Goal: Information Seeking & Learning: Learn about a topic

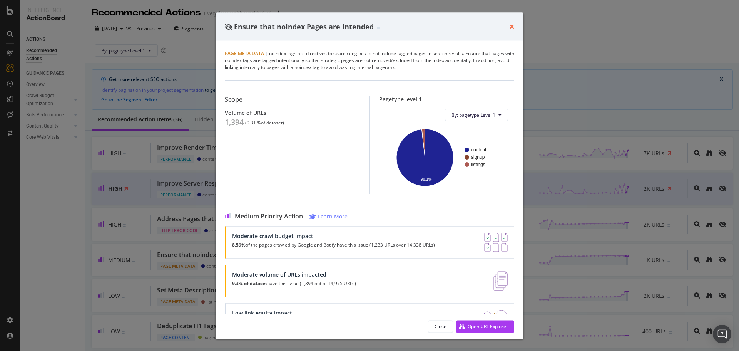
click at [513, 28] on icon "times" at bounding box center [512, 26] width 5 height 6
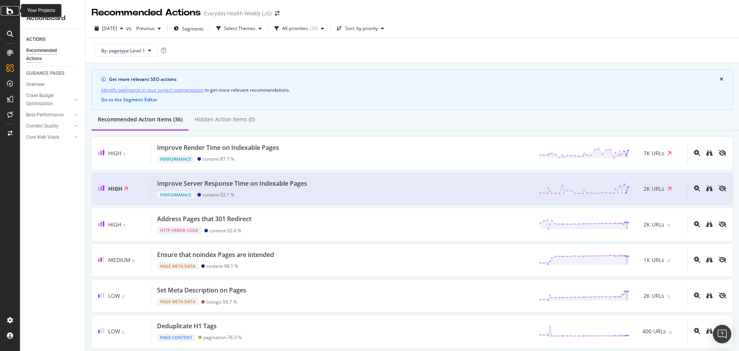
click at [14, 10] on div at bounding box center [10, 10] width 18 height 9
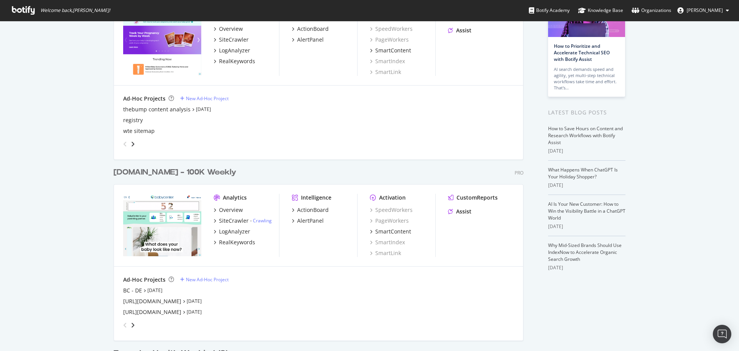
scroll to position [116, 0]
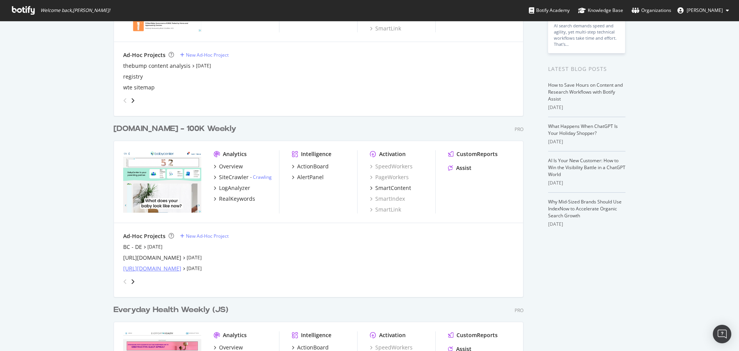
click at [162, 268] on div "[URL][DOMAIN_NAME]" at bounding box center [152, 269] width 58 height 8
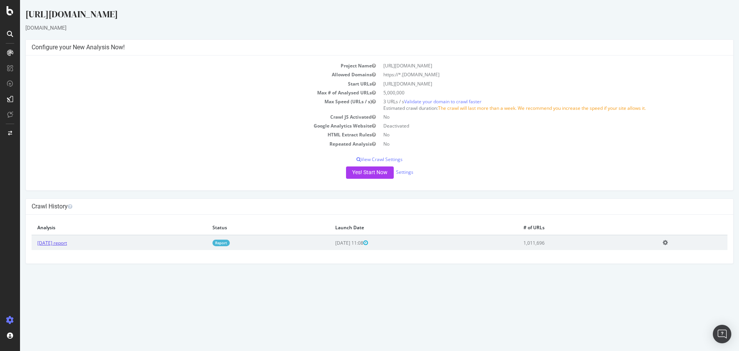
click at [67, 246] on link "[DATE] report" at bounding box center [52, 243] width 30 height 7
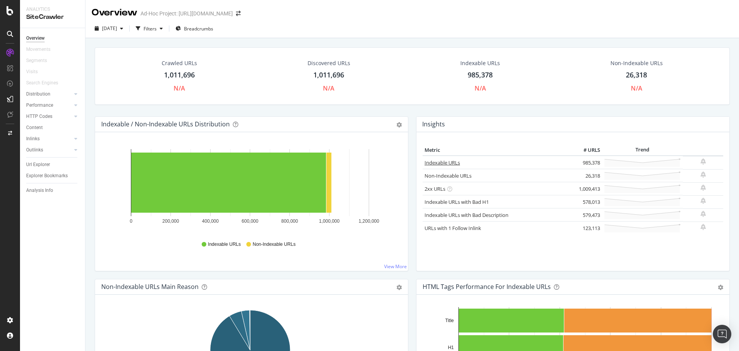
click at [451, 162] on link "Indexable URLs" at bounding box center [442, 162] width 35 height 7
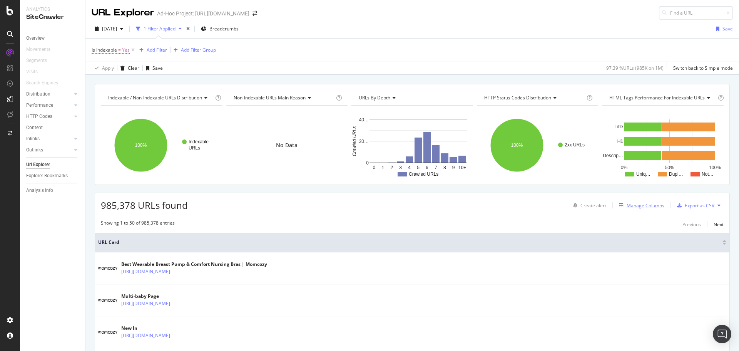
click at [647, 207] on div "Manage Columns" at bounding box center [646, 205] width 38 height 7
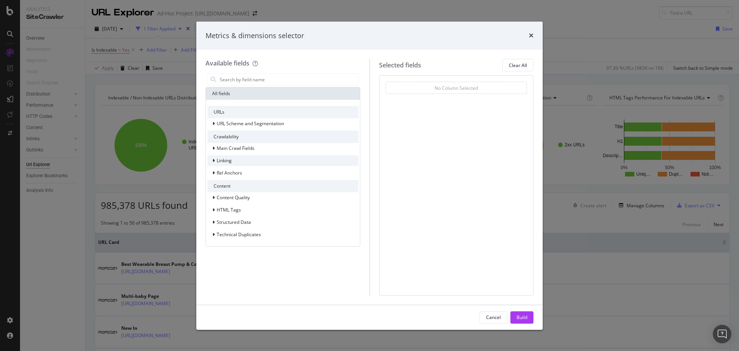
click at [218, 163] on span "Linking" at bounding box center [224, 160] width 15 height 7
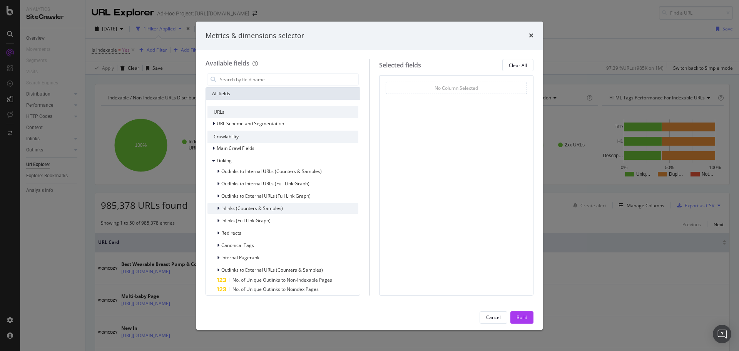
click at [248, 210] on span "Inlinks (Counters & Samples)" at bounding box center [252, 208] width 62 height 7
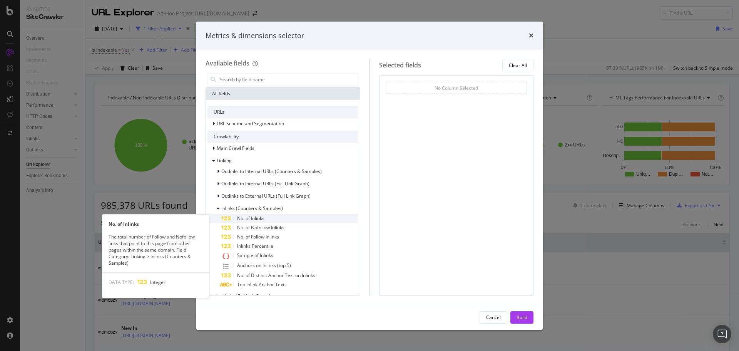
click at [254, 216] on span "No. of Inlinks" at bounding box center [250, 218] width 27 height 7
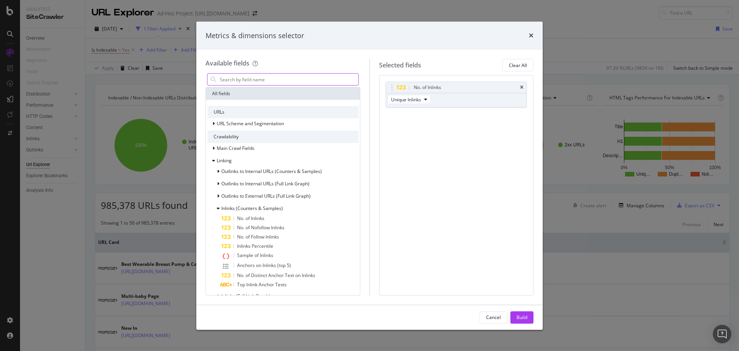
click at [246, 80] on input "modal" at bounding box center [288, 80] width 139 height 12
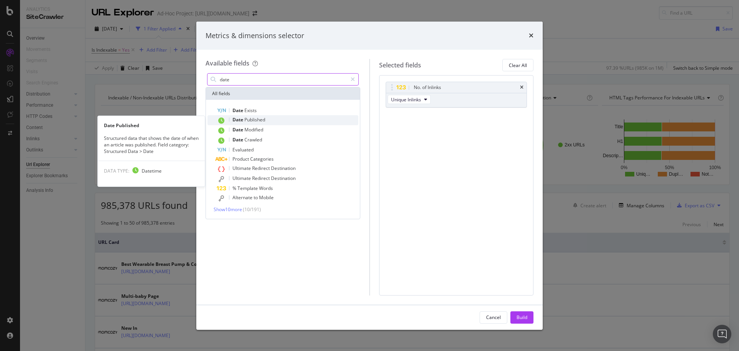
type input "date"
click at [245, 123] on div "Date Published" at bounding box center [288, 120] width 142 height 10
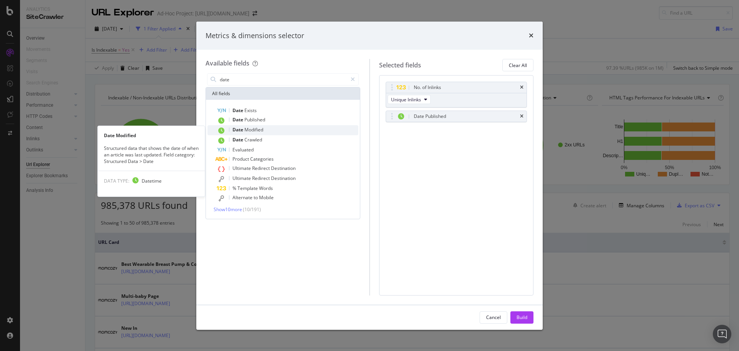
click at [245, 129] on span "Modified" at bounding box center [254, 129] width 19 height 7
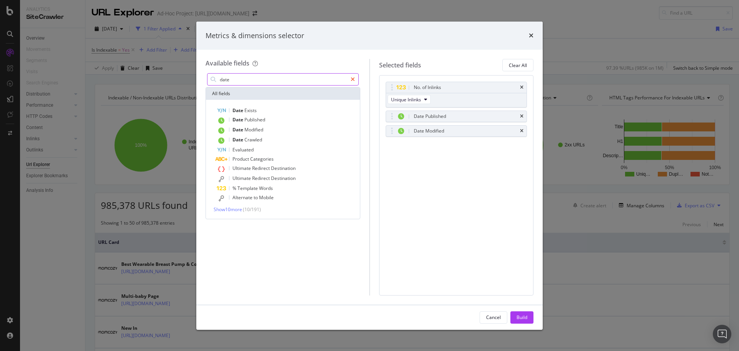
click at [353, 78] on icon "modal" at bounding box center [353, 79] width 4 height 5
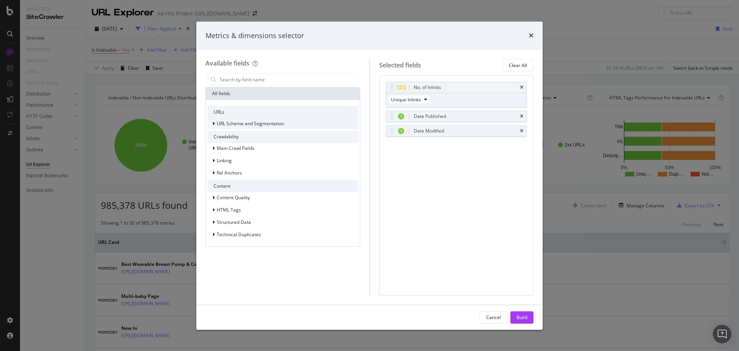
click at [254, 121] on span "URL Scheme and Segmentation" at bounding box center [250, 123] width 67 height 7
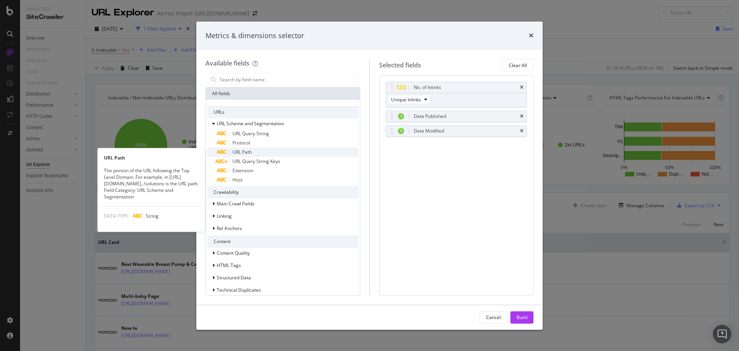
scroll to position [7, 0]
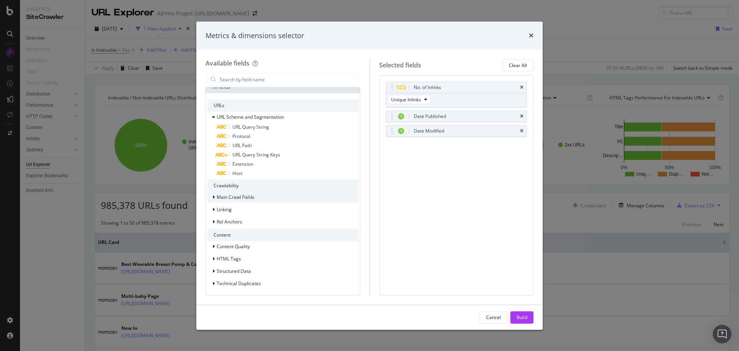
click at [245, 198] on span "Main Crawl Fields" at bounding box center [236, 197] width 38 height 7
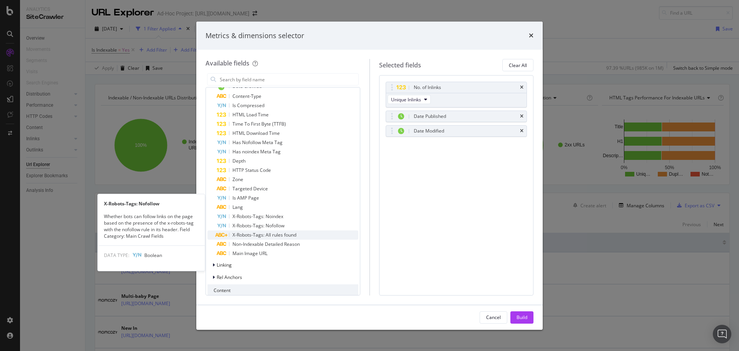
scroll to position [238, 0]
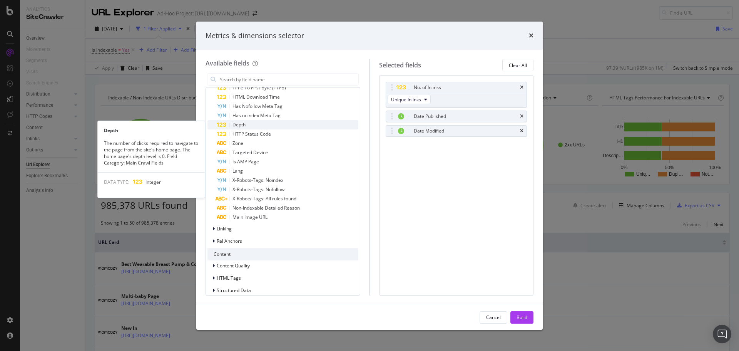
click at [238, 126] on span "Depth" at bounding box center [239, 124] width 13 height 7
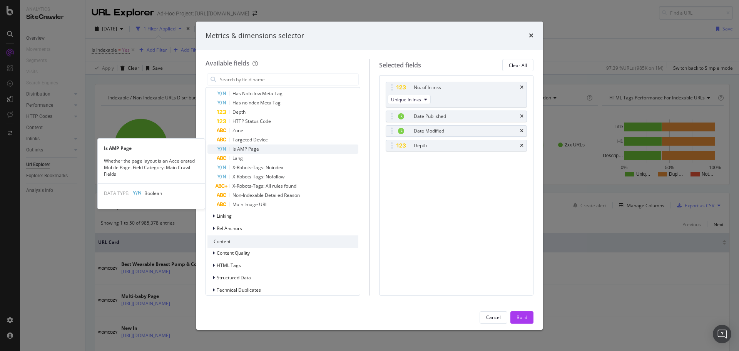
scroll to position [257, 0]
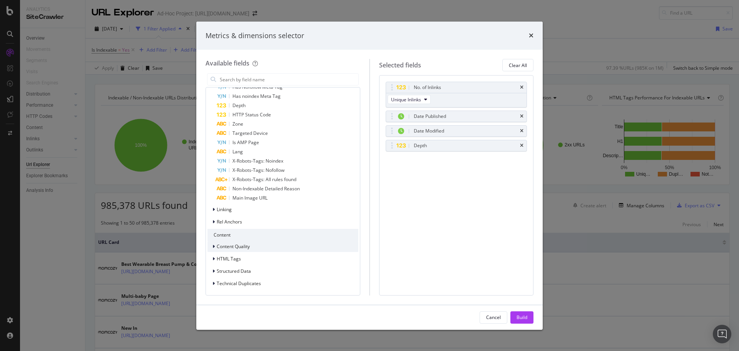
click at [247, 245] on span "Content Quality" at bounding box center [233, 246] width 33 height 7
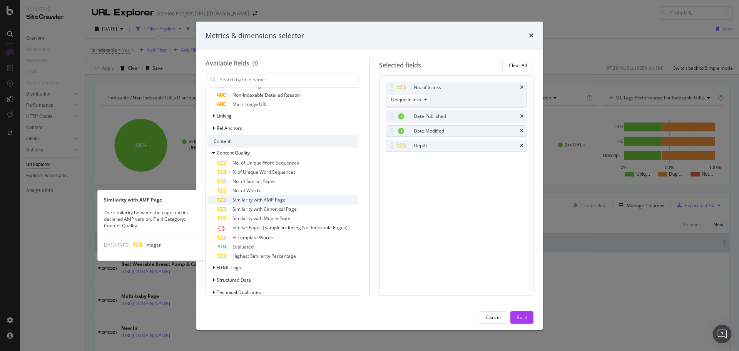
scroll to position [359, 0]
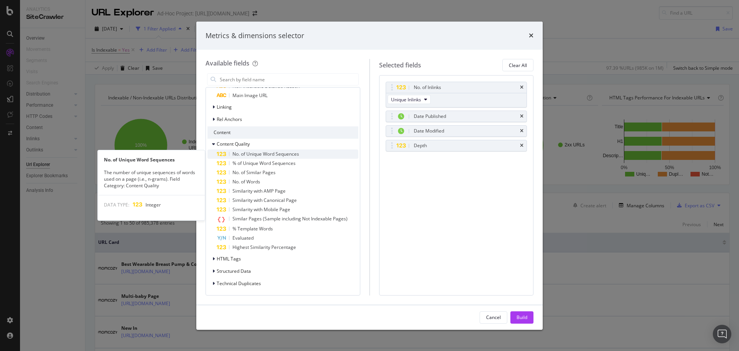
click at [256, 155] on span "No. of Unique Word Sequences" at bounding box center [266, 154] width 67 height 7
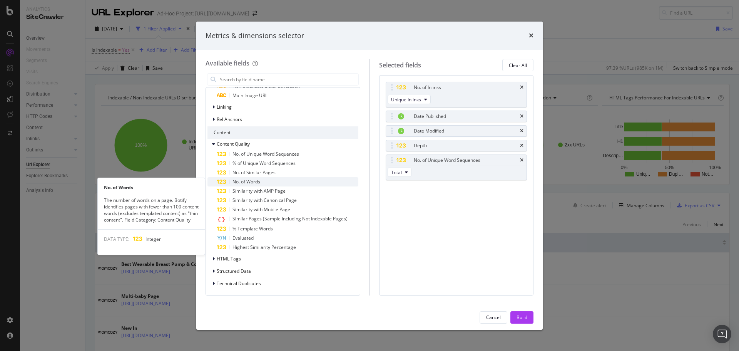
click at [252, 182] on span "No. of Words" at bounding box center [247, 181] width 28 height 7
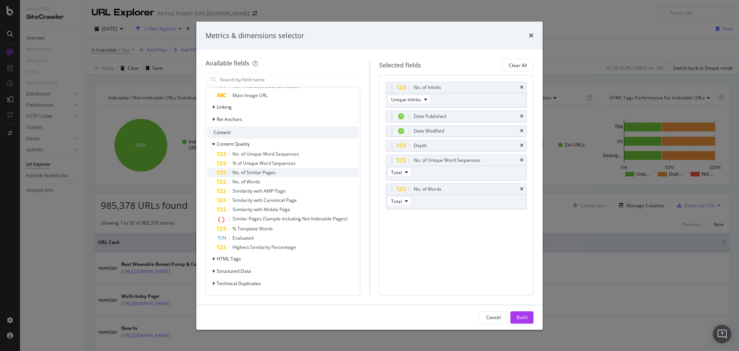
click at [255, 172] on span "No. of Similar Pages" at bounding box center [254, 172] width 43 height 7
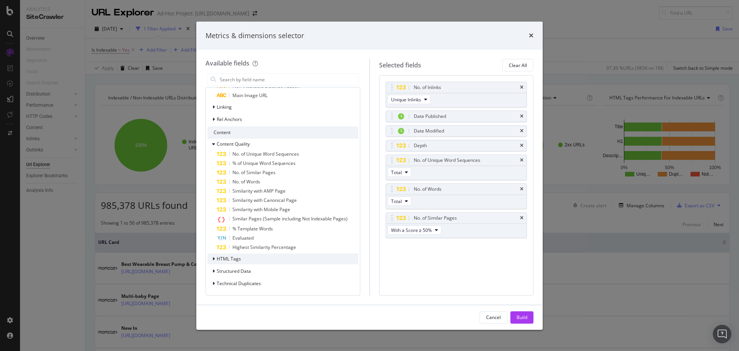
click at [240, 260] on span "HTML Tags" at bounding box center [229, 258] width 24 height 7
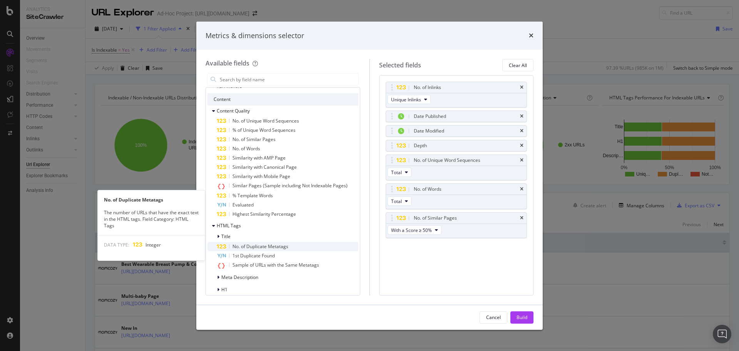
scroll to position [448, 0]
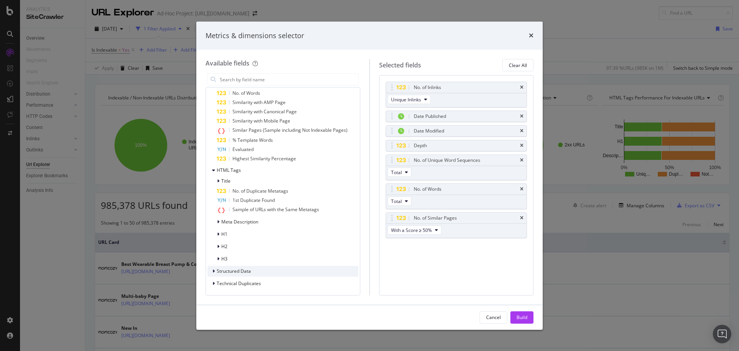
click at [254, 275] on div "Structured Data" at bounding box center [283, 271] width 151 height 11
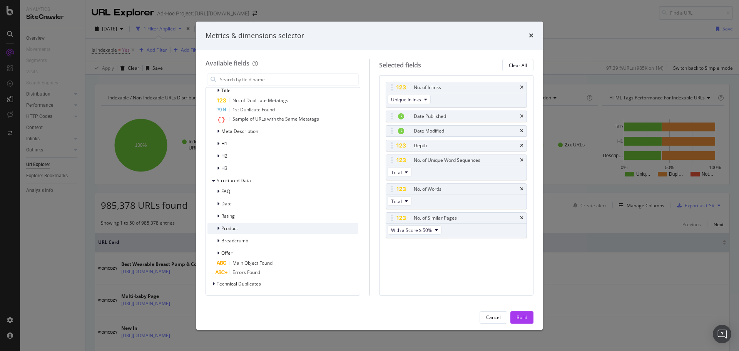
scroll to position [539, 0]
click at [257, 284] on span "Technical Duplicates" at bounding box center [239, 283] width 44 height 7
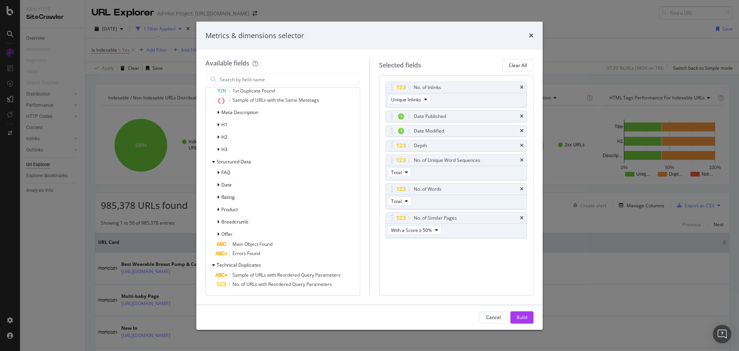
click at [519, 316] on div "Build" at bounding box center [522, 317] width 11 height 7
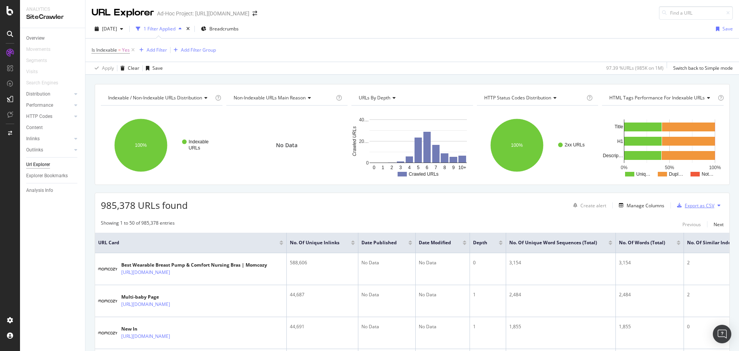
click at [688, 206] on div "Export as CSV" at bounding box center [700, 205] width 30 height 7
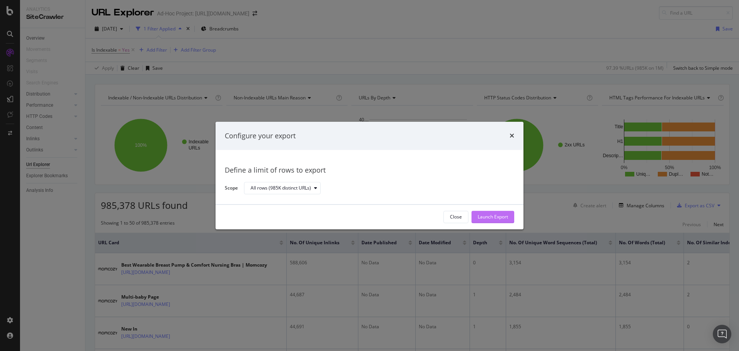
click at [499, 219] on div "Launch Export" at bounding box center [493, 217] width 30 height 7
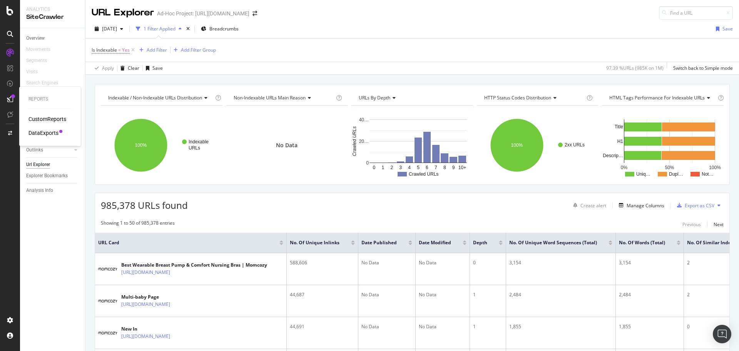
click at [46, 132] on div "DataExports" at bounding box center [43, 133] width 30 height 8
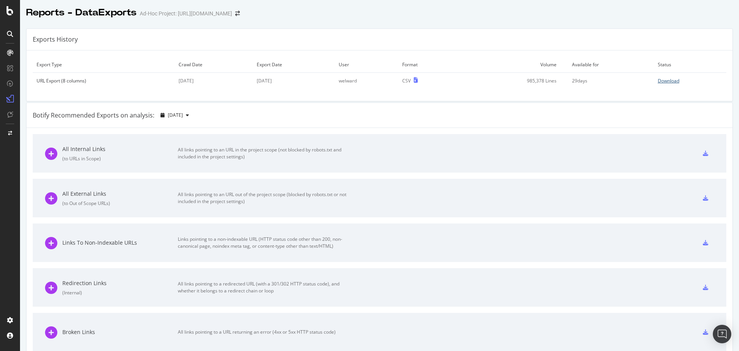
click at [671, 83] on div "Download" at bounding box center [669, 80] width 22 height 7
click at [13, 11] on icon at bounding box center [10, 10] width 7 height 9
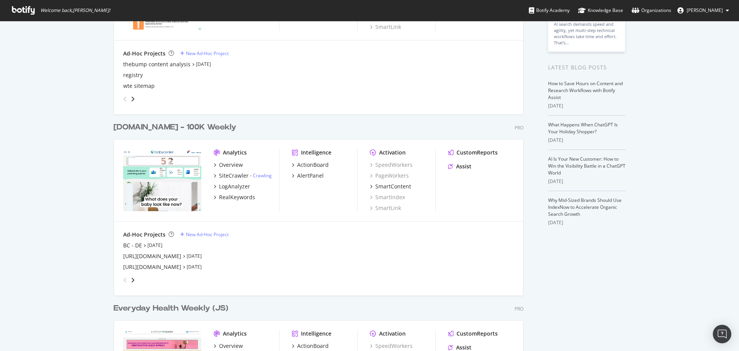
scroll to position [116, 0]
click at [151, 128] on div "[DOMAIN_NAME] - 100K Weekly" at bounding box center [175, 128] width 123 height 11
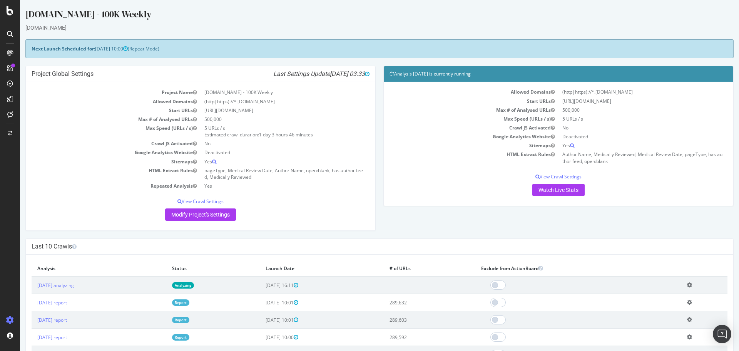
click at [62, 299] on td "[DATE] report" at bounding box center [99, 302] width 135 height 17
click at [62, 302] on link "[DATE] report" at bounding box center [52, 302] width 30 height 7
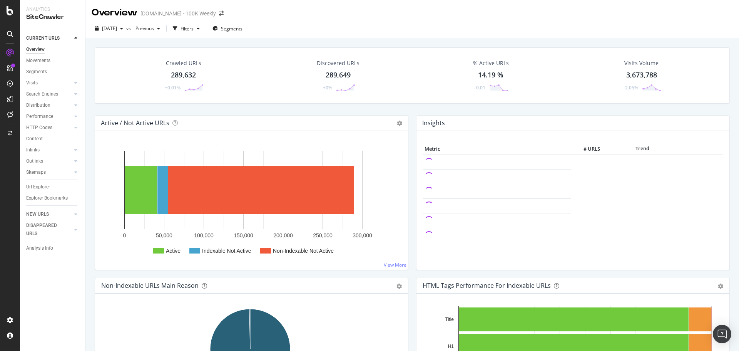
drag, startPoint x: 333, startPoint y: 74, endPoint x: 384, endPoint y: 104, distance: 58.8
click at [333, 74] on div "289,649" at bounding box center [338, 75] width 25 height 10
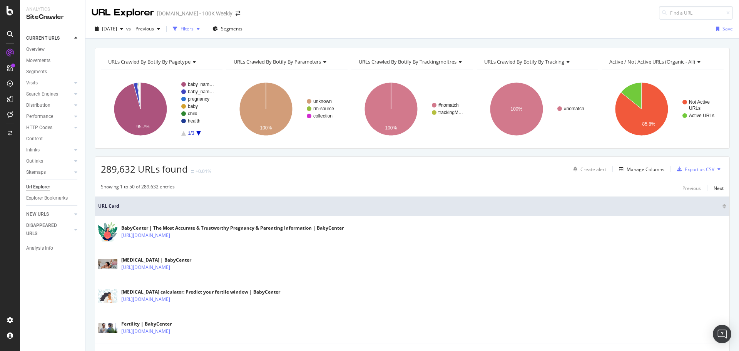
click at [194, 28] on div "Filters" at bounding box center [187, 28] width 13 height 7
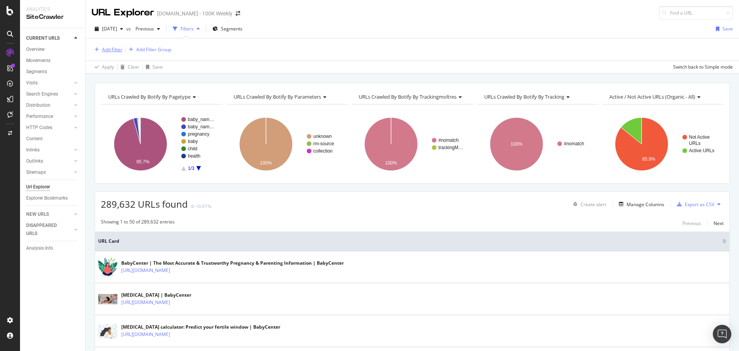
click at [111, 49] on div "Add Filter" at bounding box center [112, 49] width 20 height 7
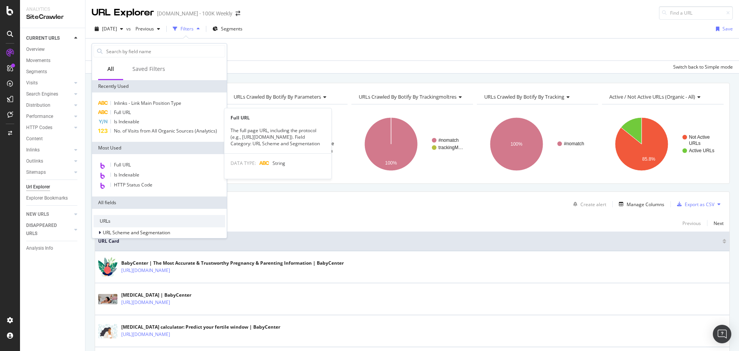
click at [126, 113] on span "Full URL" at bounding box center [122, 112] width 17 height 7
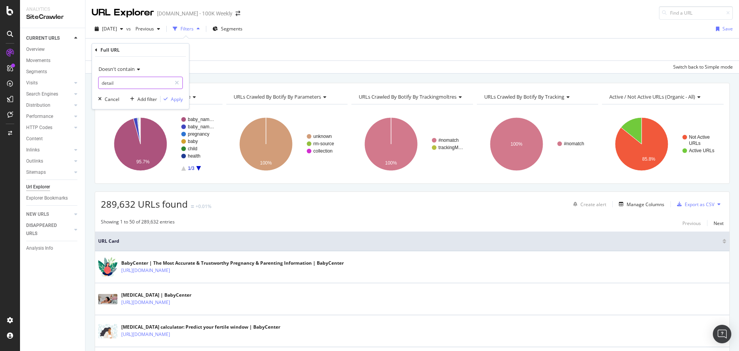
click at [133, 83] on input "detail" at bounding box center [135, 83] width 73 height 12
click at [173, 99] on div "Apply" at bounding box center [177, 99] width 12 height 7
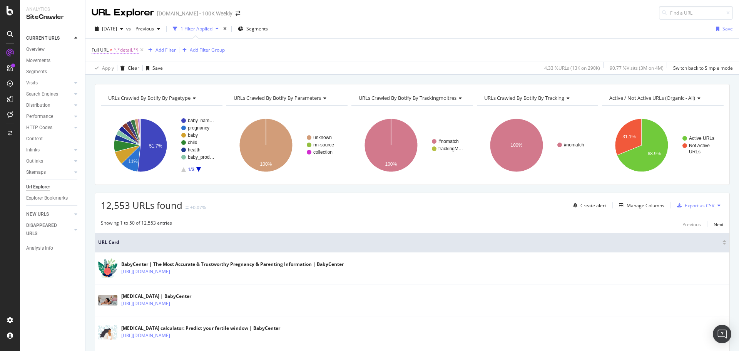
click at [111, 49] on span "≠" at bounding box center [111, 50] width 3 height 7
click at [126, 69] on span "Doesn't contain" at bounding box center [117, 68] width 36 height 7
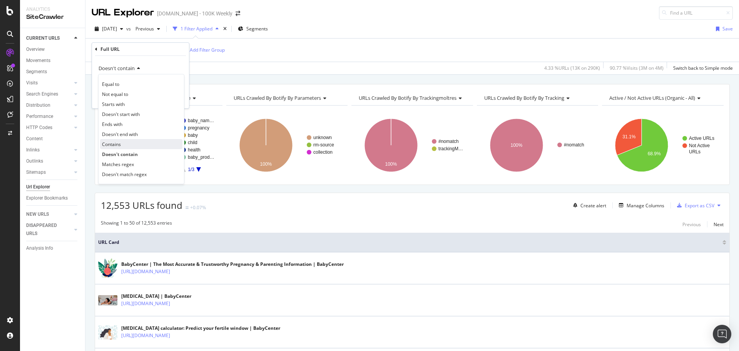
click at [118, 142] on span "Contains" at bounding box center [111, 144] width 19 height 7
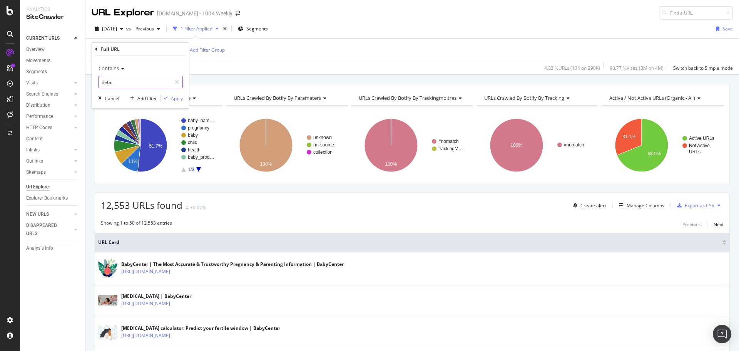
click at [128, 84] on input "detail" at bounding box center [135, 82] width 73 height 12
click at [174, 97] on div "Apply" at bounding box center [177, 98] width 12 height 7
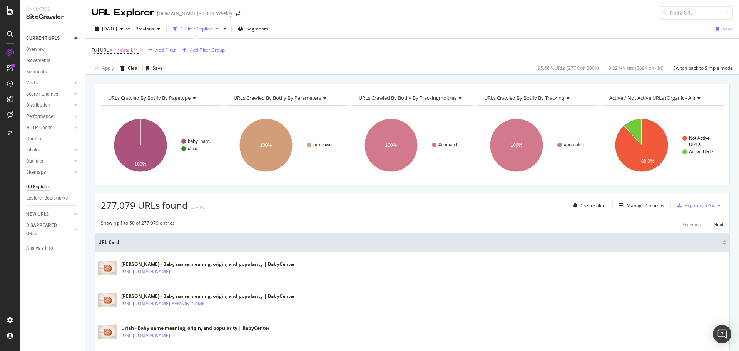
click at [163, 50] on div "Add Filter" at bounding box center [166, 50] width 20 height 7
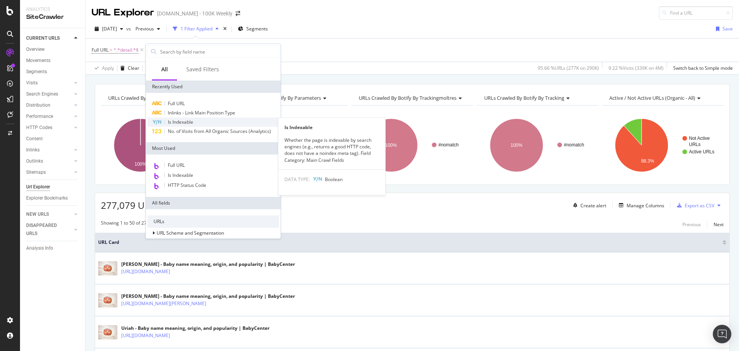
click at [174, 124] on span "Is Indexable" at bounding box center [180, 122] width 25 height 7
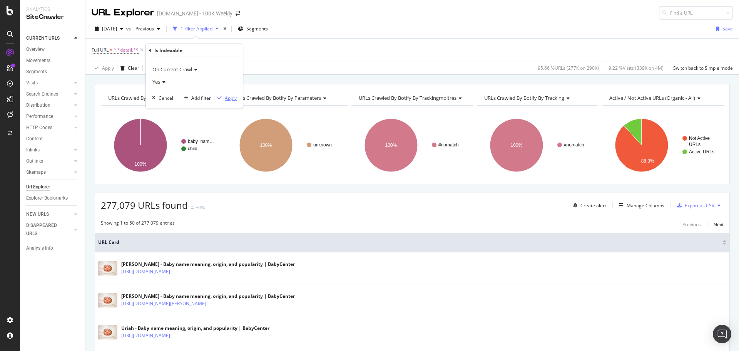
click at [226, 97] on div "Apply" at bounding box center [231, 98] width 12 height 7
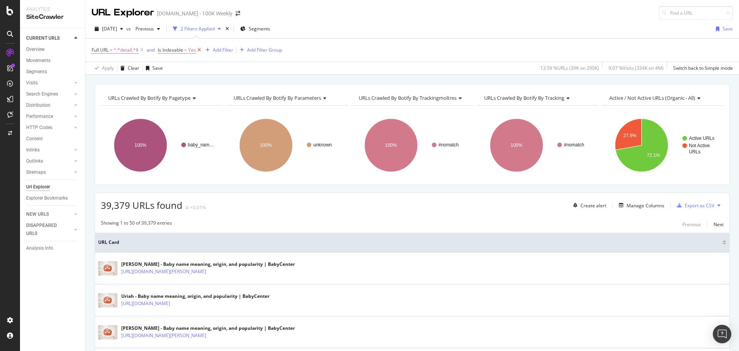
click at [201, 49] on icon at bounding box center [199, 50] width 7 height 8
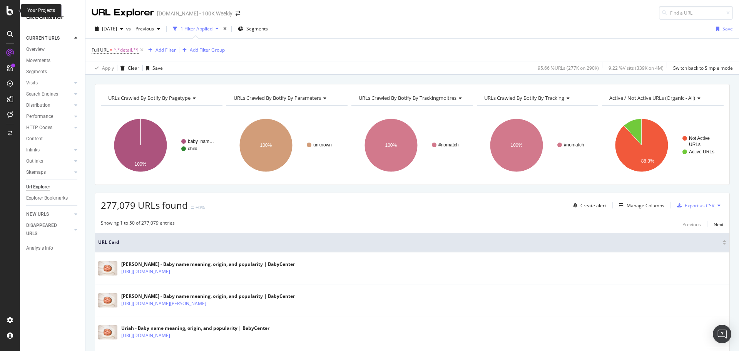
click at [10, 14] on icon at bounding box center [10, 10] width 7 height 9
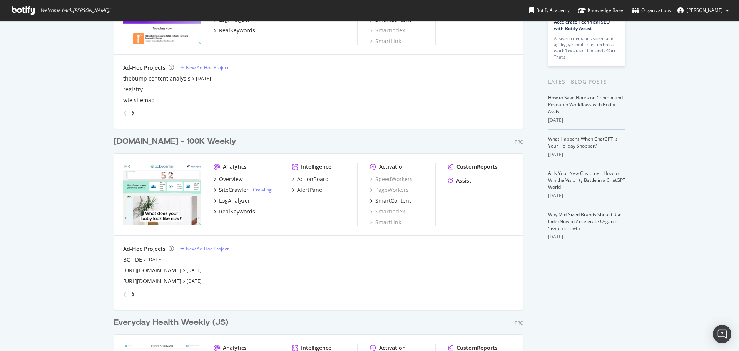
scroll to position [231, 0]
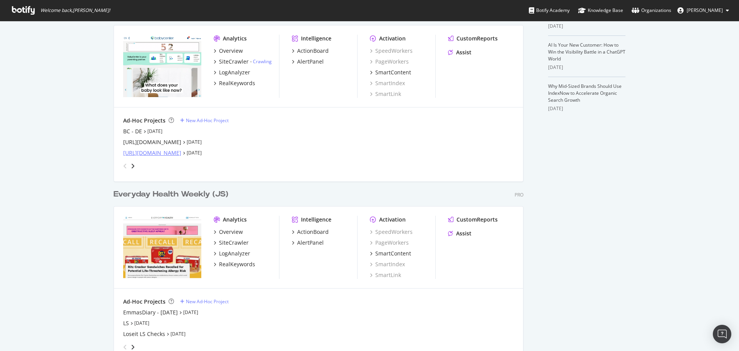
click at [139, 151] on div "[URL][DOMAIN_NAME]" at bounding box center [152, 153] width 58 height 8
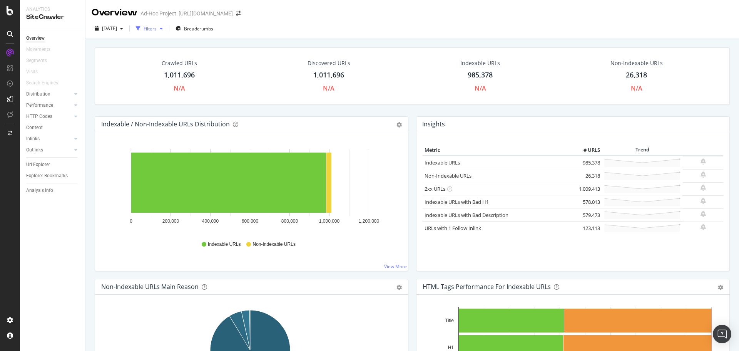
click at [157, 27] on div "Filters" at bounding box center [150, 28] width 13 height 7
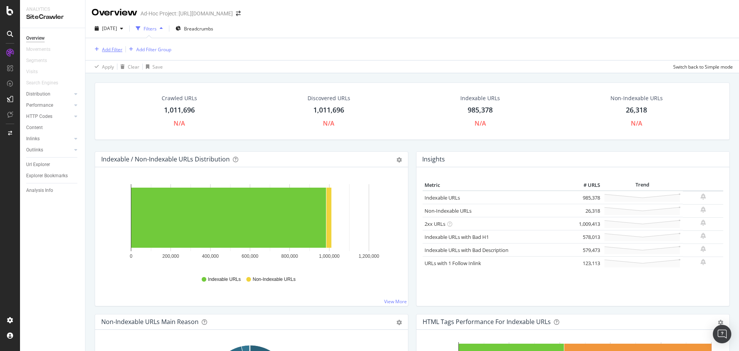
click at [117, 49] on div "Add Filter" at bounding box center [112, 49] width 20 height 7
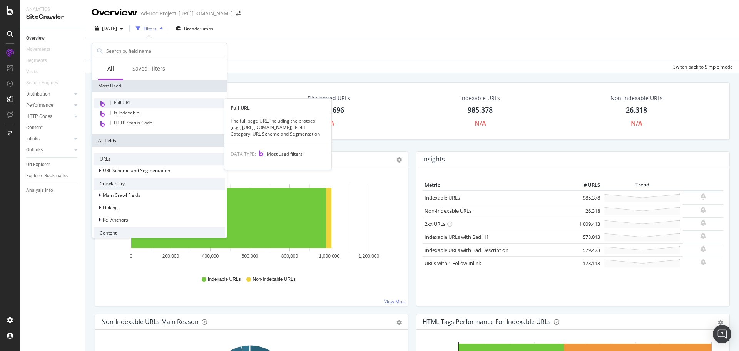
click at [126, 100] on span "Full URL" at bounding box center [122, 102] width 17 height 7
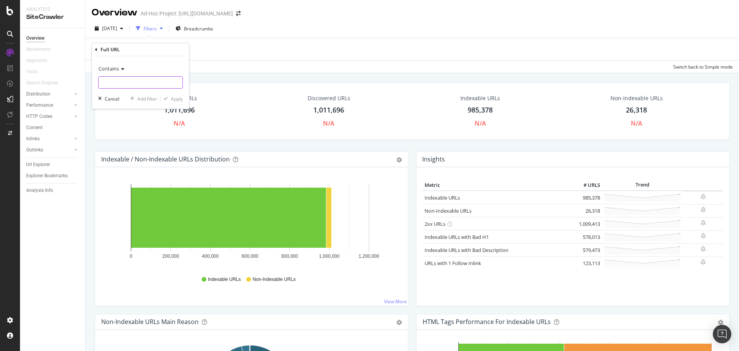
click at [117, 79] on input "text" at bounding box center [141, 82] width 84 height 12
type input "/baby-names/"
click at [179, 96] on div "Apply" at bounding box center [177, 98] width 12 height 7
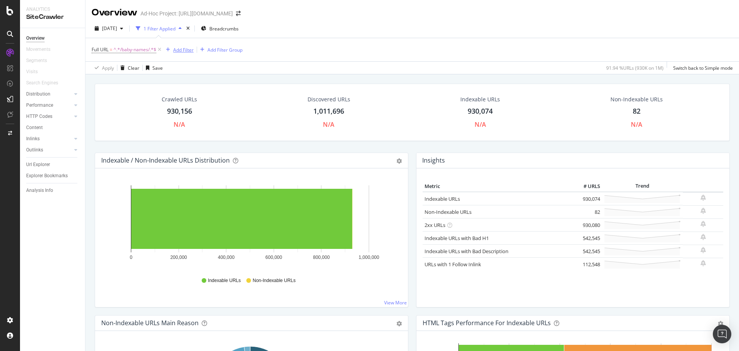
click at [178, 50] on div "Add Filter" at bounding box center [183, 50] width 20 height 7
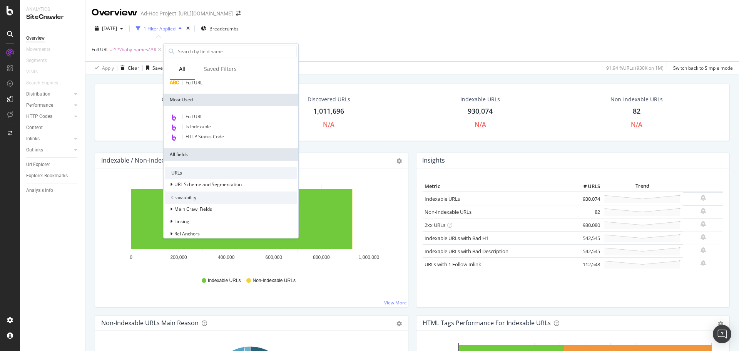
scroll to position [39, 0]
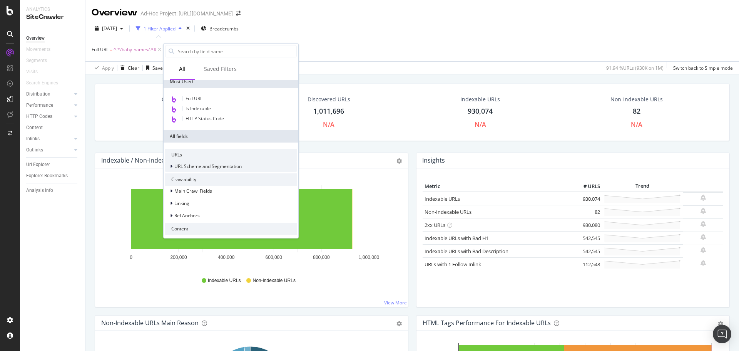
click at [192, 168] on span "URL Scheme and Segmentation" at bounding box center [207, 166] width 67 height 7
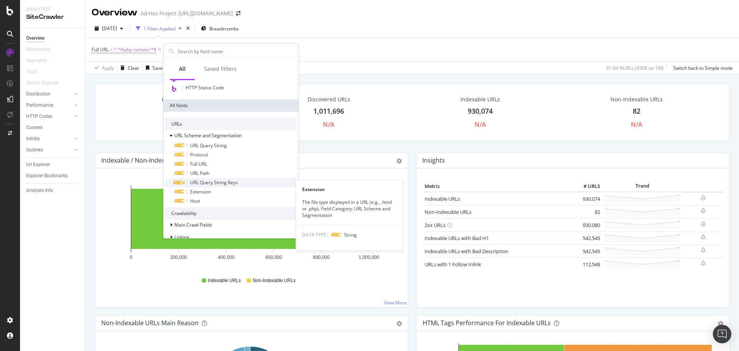
scroll to position [77, 0]
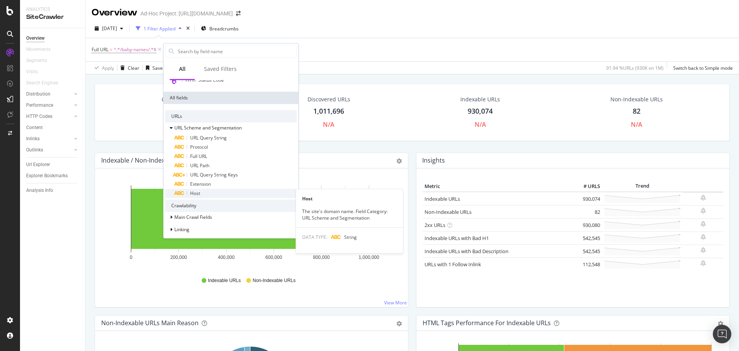
click at [207, 190] on div "Host" at bounding box center [235, 193] width 122 height 9
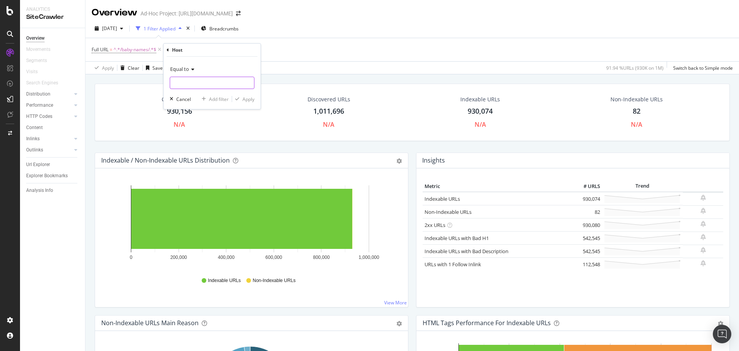
click at [183, 81] on input "text" at bounding box center [212, 83] width 84 height 12
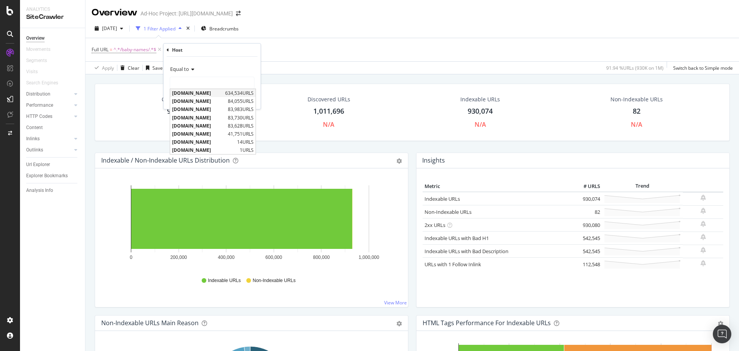
click at [186, 94] on span "[DOMAIN_NAME]" at bounding box center [197, 93] width 51 height 7
type input "[DOMAIN_NAME]"
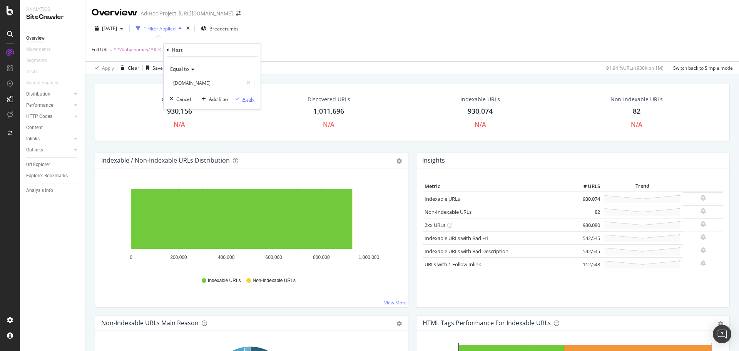
click at [245, 97] on div "Apply" at bounding box center [249, 99] width 12 height 7
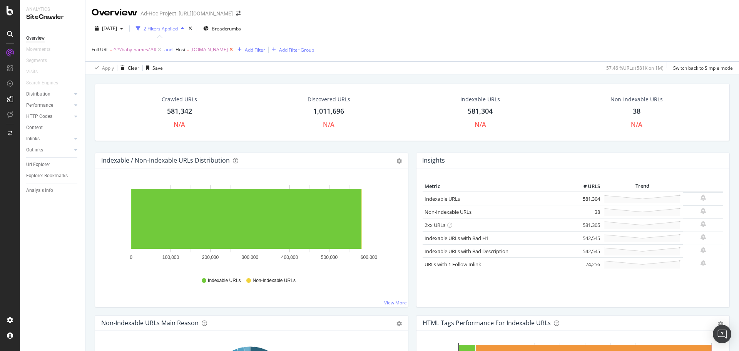
click at [228, 49] on icon at bounding box center [231, 50] width 7 height 8
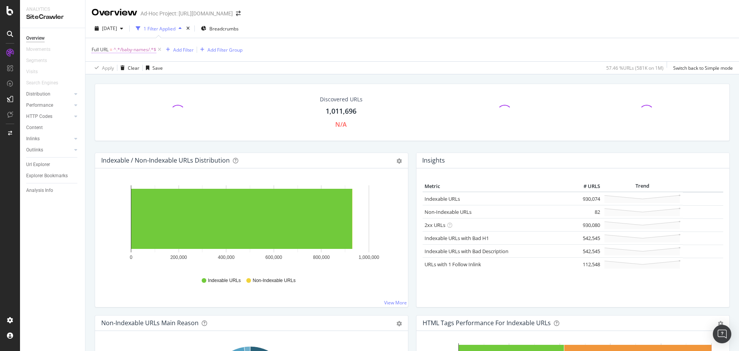
click at [131, 49] on span "^.*/baby-names/.*$" at bounding box center [135, 49] width 43 height 11
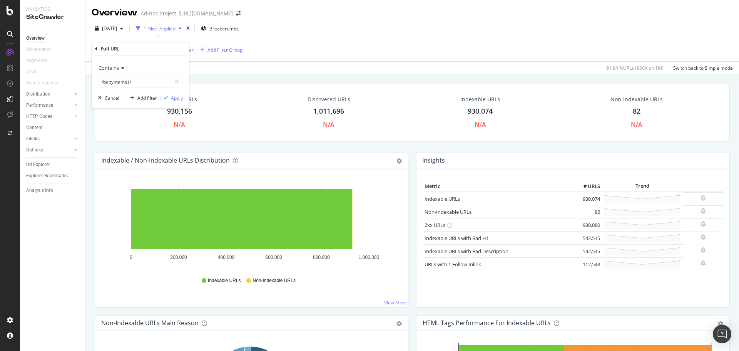
click at [120, 65] on div "Contains" at bounding box center [140, 68] width 85 height 12
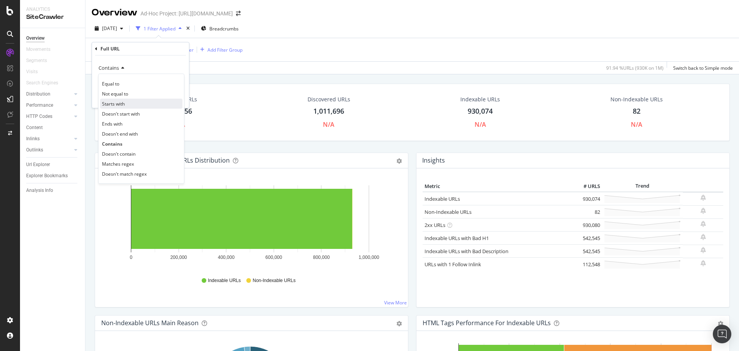
click at [126, 102] on div "Starts with" at bounding box center [141, 104] width 82 height 10
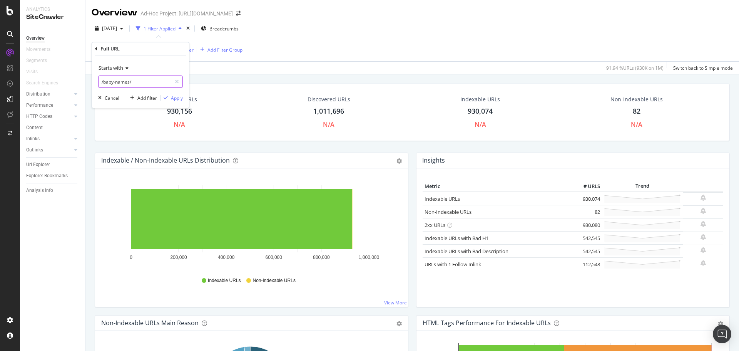
paste input "[URL][DOMAIN_NAME]"
type input "[URL][DOMAIN_NAME]"
click at [178, 97] on div "Apply" at bounding box center [177, 98] width 12 height 7
